Goal: Navigation & Orientation: Find specific page/section

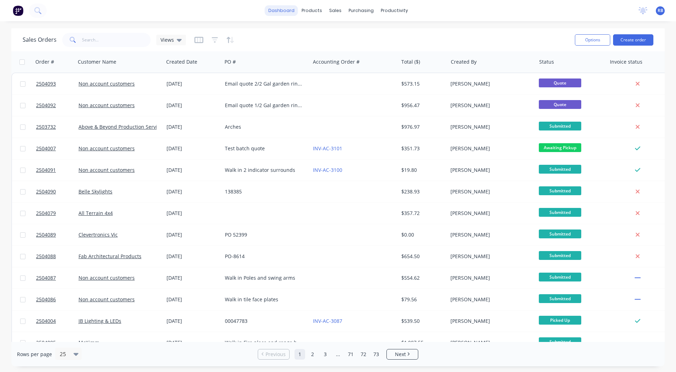
click at [277, 10] on link "dashboard" at bounding box center [281, 10] width 33 height 11
click at [250, 26] on div "dashboard products sales purchasing productivity dashboard products Product Cat…" at bounding box center [338, 186] width 676 height 372
click at [275, 11] on link "dashboard" at bounding box center [281, 10] width 33 height 11
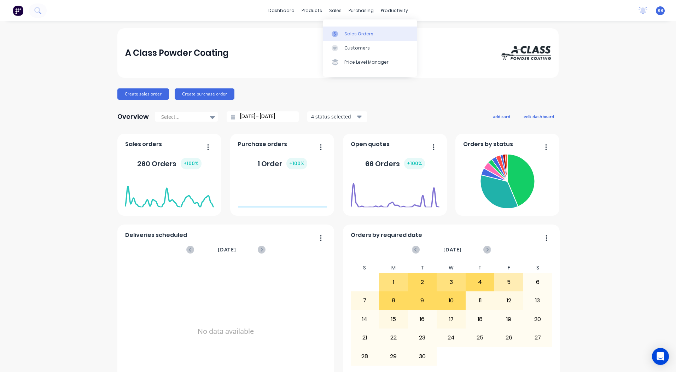
click at [353, 32] on div "Sales Orders" at bounding box center [358, 34] width 29 height 6
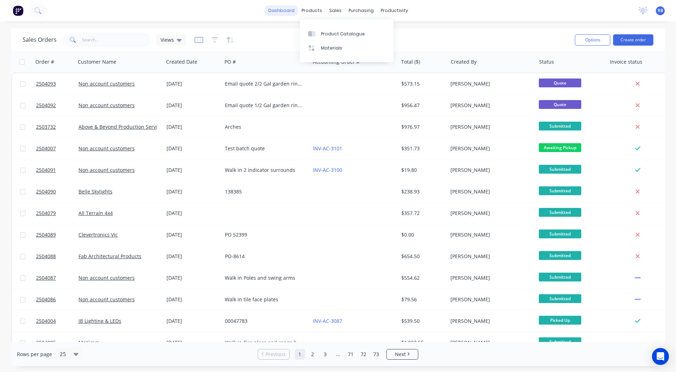
click at [285, 14] on link "dashboard" at bounding box center [281, 10] width 33 height 11
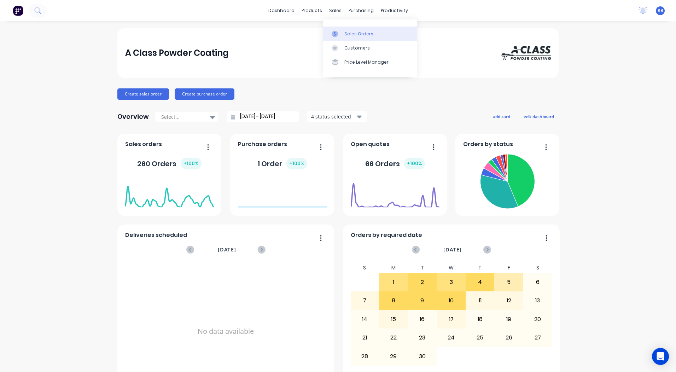
click at [345, 32] on div "Sales Orders" at bounding box center [358, 34] width 29 height 6
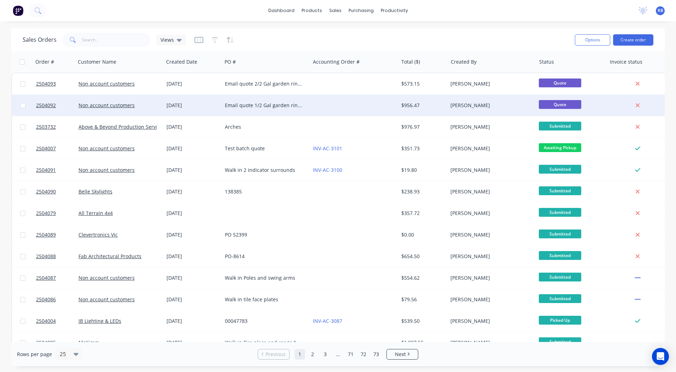
click at [275, 97] on div "Email quote 1/2 Gal garden ring x 2" at bounding box center [266, 105] width 88 height 21
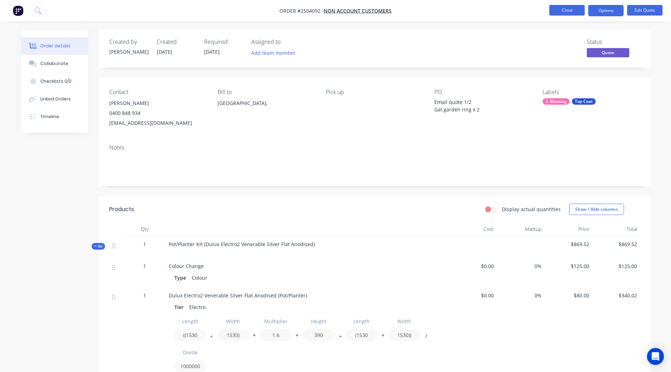
click at [574, 14] on button "Close" at bounding box center [566, 10] width 35 height 11
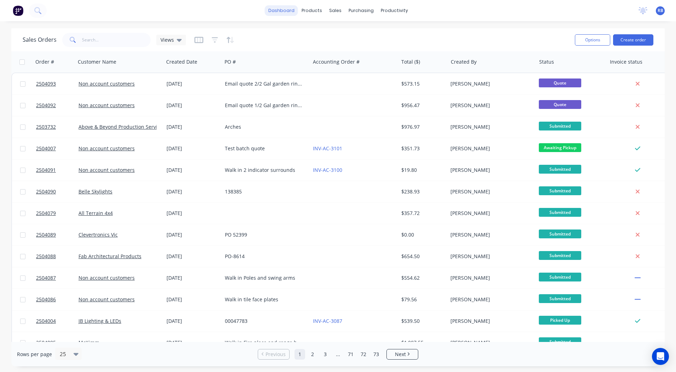
click at [294, 9] on link "dashboard" at bounding box center [281, 10] width 33 height 11
